Goal: Check status: Check status

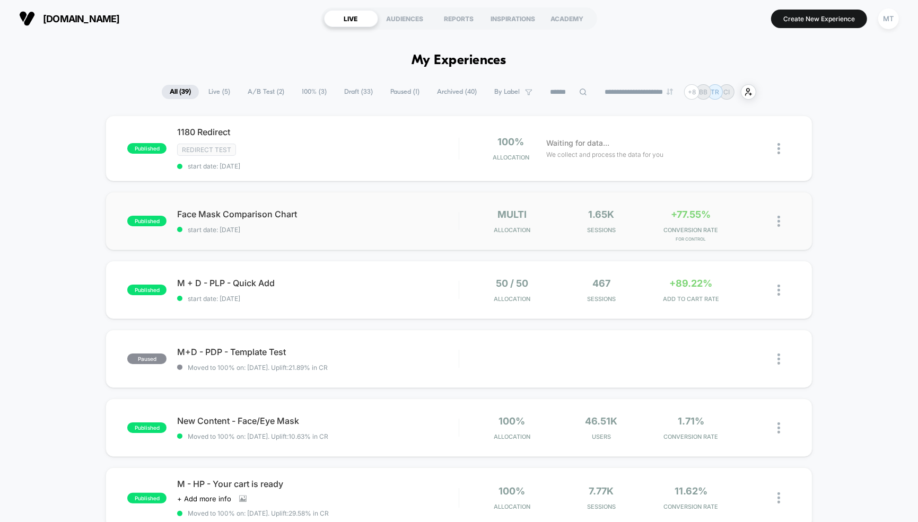
click at [346, 232] on span "start date: [DATE]" at bounding box center [318, 230] width 282 height 8
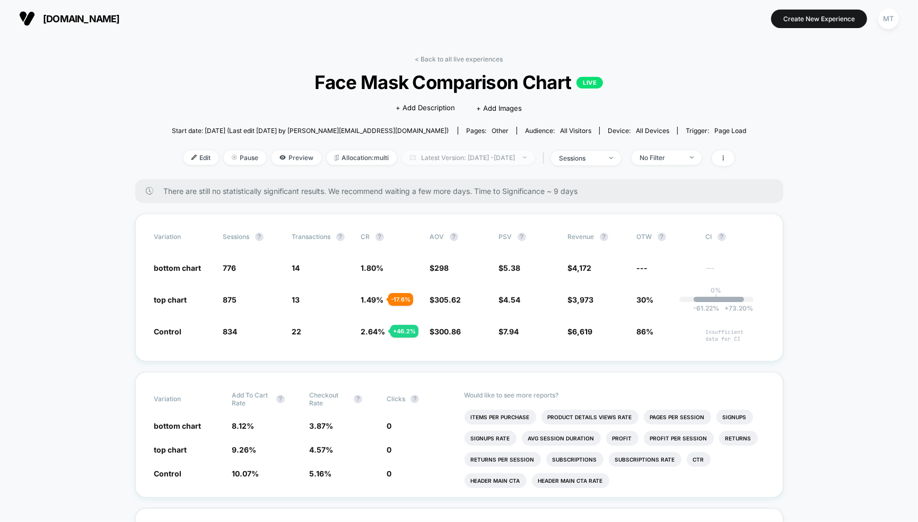
click at [464, 158] on span "Latest Version: [DATE] - [DATE]" at bounding box center [468, 158] width 133 height 14
select select "*"
select select "****"
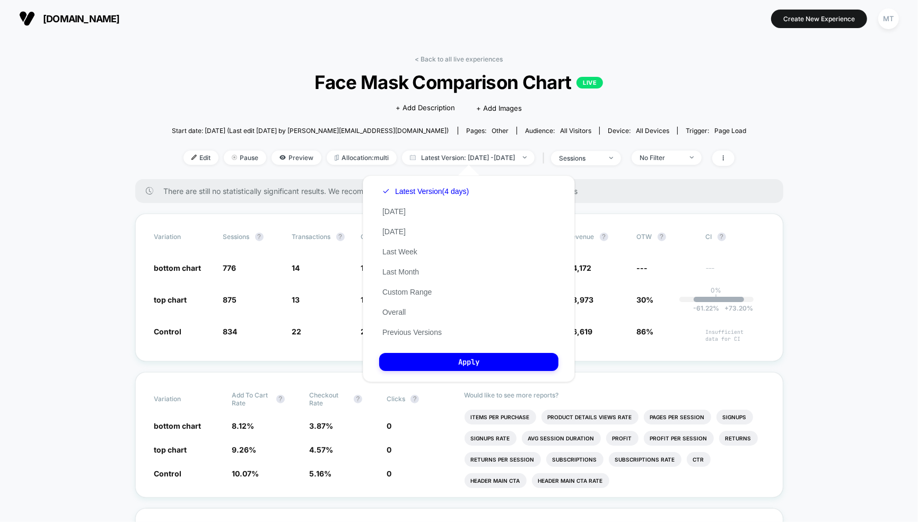
click at [408, 286] on div "Latest Version (4 days) [DATE] [DATE] Last Week Last Month Custom Range Overall…" at bounding box center [425, 261] width 93 height 161
click at [418, 293] on button "Custom Range" at bounding box center [407, 292] width 56 height 10
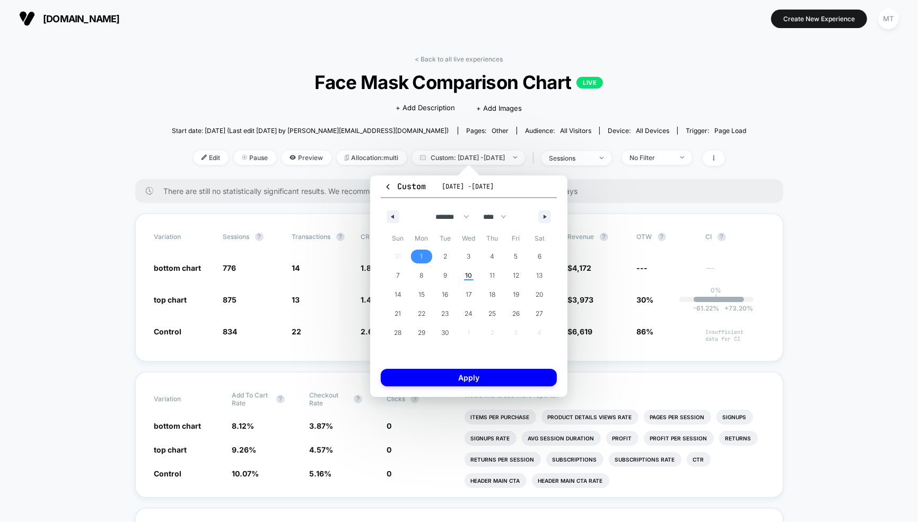
click at [419, 255] on span "1" at bounding box center [422, 257] width 24 height 14
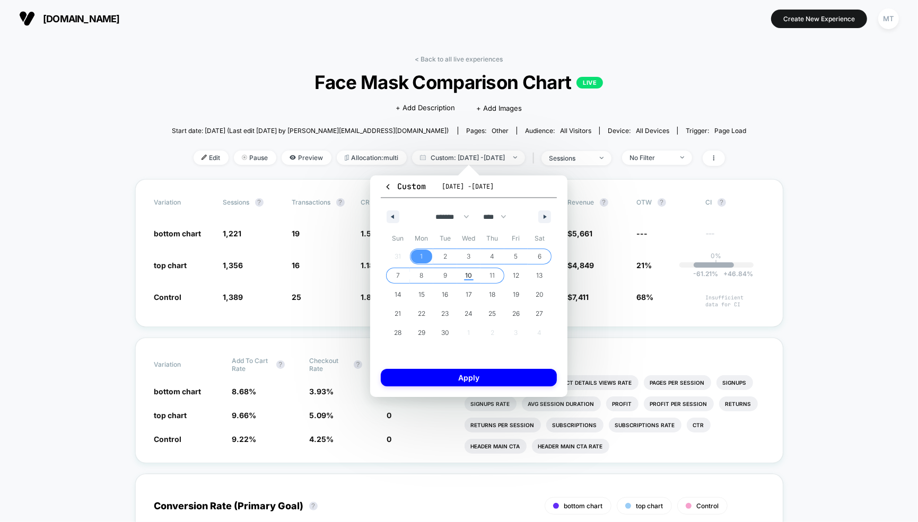
click at [493, 277] on span "11" at bounding box center [492, 275] width 5 height 19
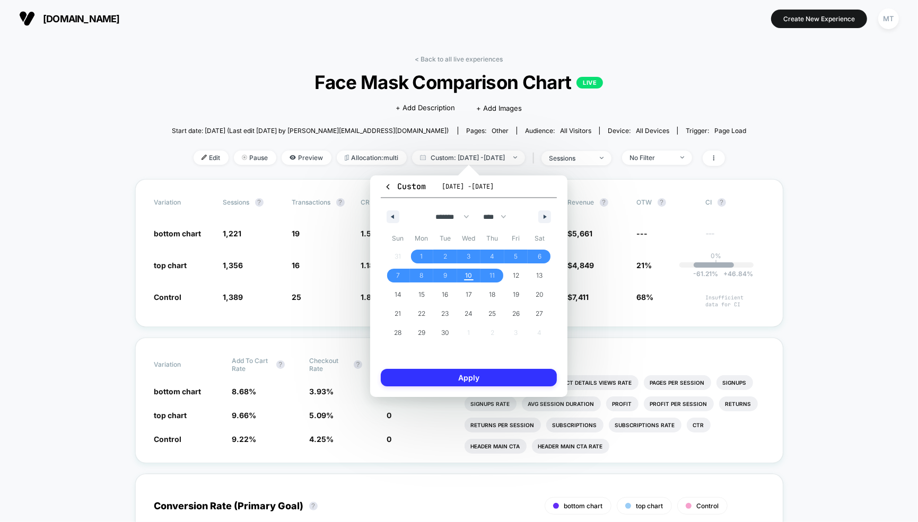
click at [505, 378] on button "Apply" at bounding box center [469, 378] width 176 height 18
